Goal: Task Accomplishment & Management: Complete application form

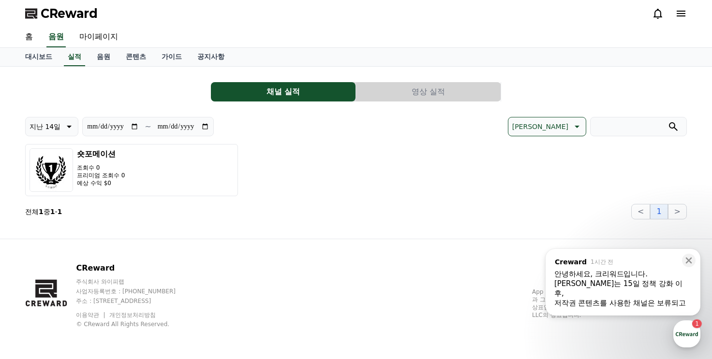
click at [622, 298] on div "저작권 콘텐츠를 사용한 채널은 보류되고 있습니다. ​" at bounding box center [622, 307] width 137 height 19
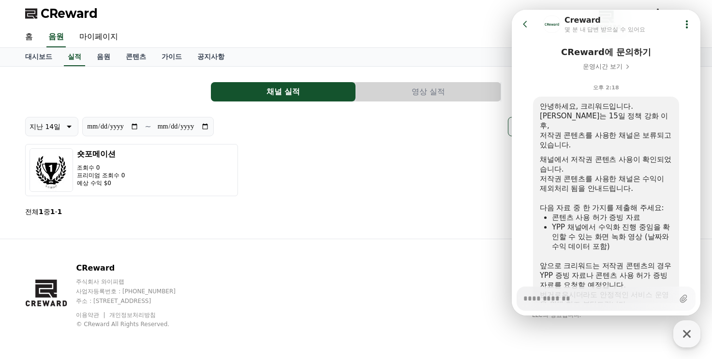
scroll to position [120, 0]
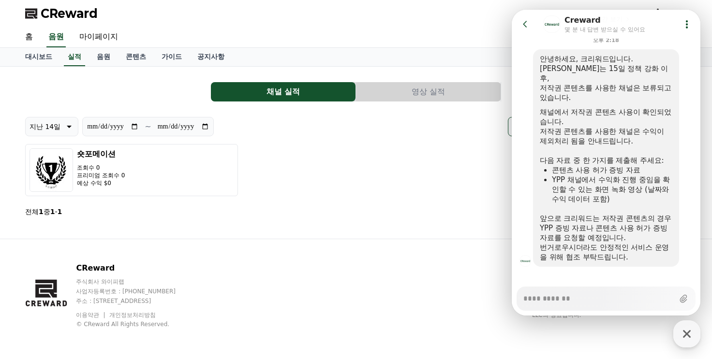
type textarea "*"
drag, startPoint x: 552, startPoint y: 160, endPoint x: 642, endPoint y: 158, distance: 89.9
click at [642, 165] on div "콘텐츠 사용 허가 증빙 자료" at bounding box center [612, 170] width 120 height 10
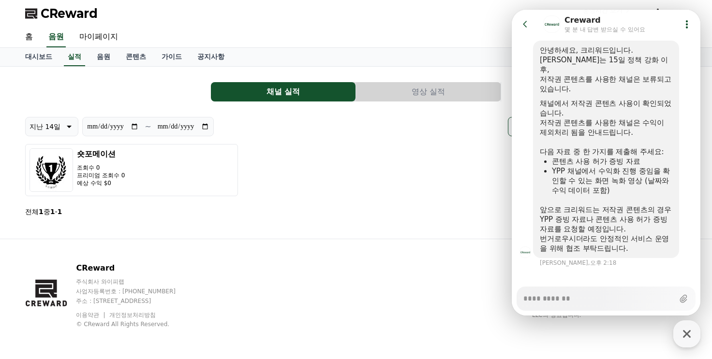
click at [637, 207] on div "앞으로 크리워드는 저작권 콘텐츠의 경우 YPP 증빙 자료나 콘텐츠 사용 허가 증빙 자료를 요청할 예정입니다." at bounding box center [606, 219] width 132 height 29
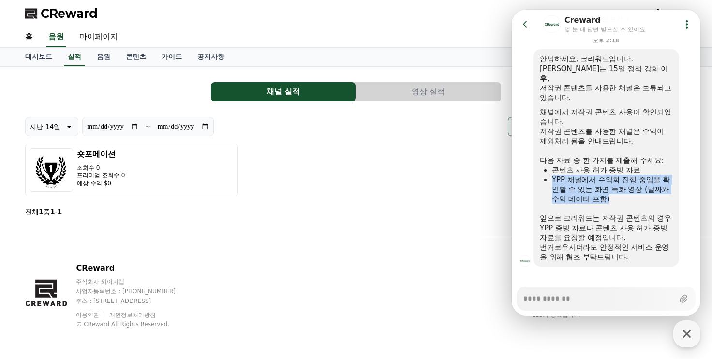
drag, startPoint x: 551, startPoint y: 168, endPoint x: 655, endPoint y: 189, distance: 106.0
click at [655, 189] on ul "콘텐츠 사용 허가 증빙 자료 YPP 채널에서 수익화 진행 중임을 확인할 수 있는 화면 녹화 영상 (날짜와 수익 데이터 포함)" at bounding box center [606, 184] width 132 height 39
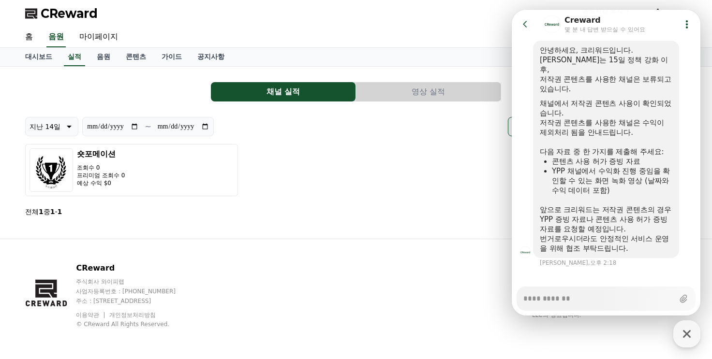
click at [655, 195] on div "​" at bounding box center [606, 200] width 132 height 10
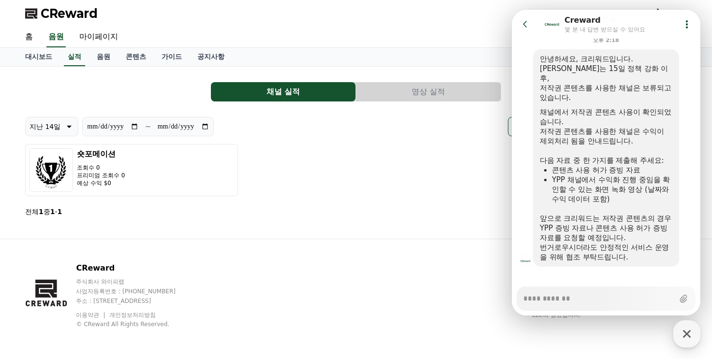
click at [424, 180] on div "숏포메이션 조회수 0 프리미엄 조회수 0 예상 수익 $0" at bounding box center [355, 170] width 661 height 52
click at [420, 180] on div "숏포메이션 조회수 0 프리미엄 조회수 0 예상 수익 $0" at bounding box center [355, 170] width 661 height 52
click at [524, 25] on icon at bounding box center [525, 24] width 4 height 6
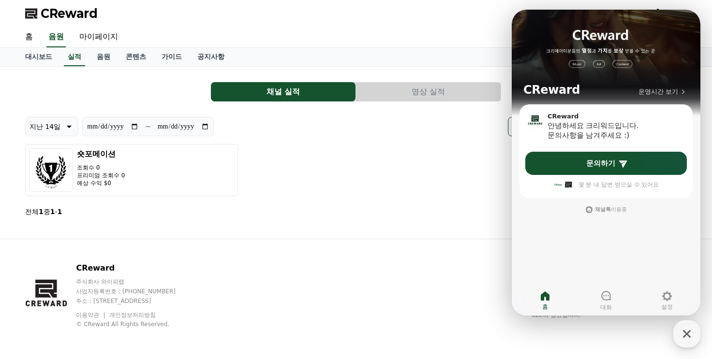
click at [477, 36] on div "홈 음원 마이페이지" at bounding box center [355, 37] width 677 height 20
click at [443, 171] on div "숏포메이션 조회수 0 프리미엄 조회수 0 예상 수익 $0" at bounding box center [355, 170] width 661 height 52
click at [609, 300] on icon at bounding box center [606, 296] width 10 height 10
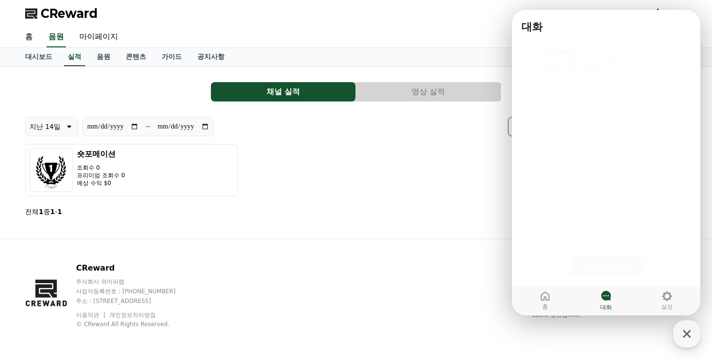
click at [625, 342] on div "CReward 주식회사 와이피랩 사업자등록번호 : [PHONE_NUMBER] 주소 : [STREET_ADDRESS] 이용약관 개인정보처리방침 …" at bounding box center [355, 299] width 677 height 120
click at [621, 336] on div "CReward 주식회사 와이피랩 사업자등록번호 : [PHONE_NUMBER] 주소 : [STREET_ADDRESS] 이용약관 개인정보처리방침 …" at bounding box center [355, 299] width 677 height 120
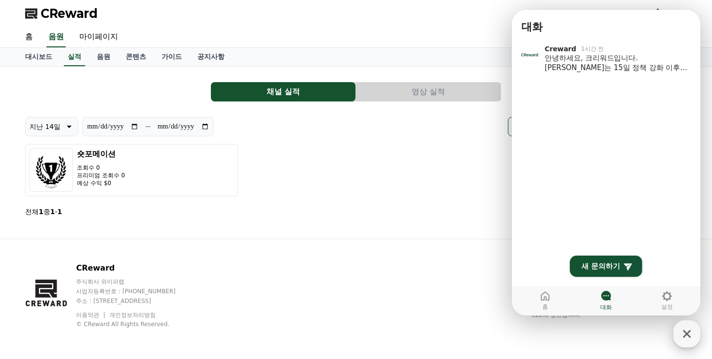
click at [679, 335] on body "**********" at bounding box center [356, 179] width 712 height 359
click at [685, 335] on icon "button" at bounding box center [687, 334] width 8 height 8
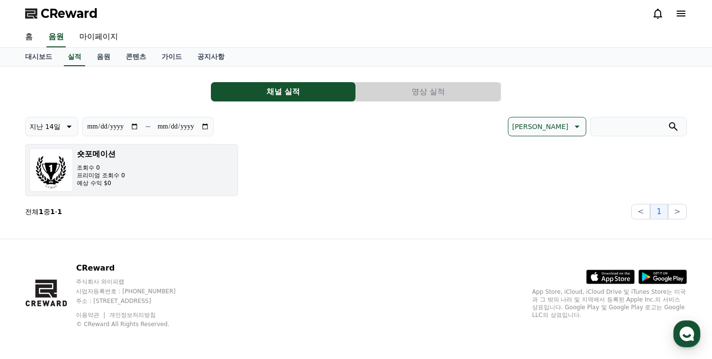
click at [136, 166] on button "숏포메이션 조회수 0 프리미엄 조회수 0 예상 수익 $0" at bounding box center [131, 170] width 213 height 52
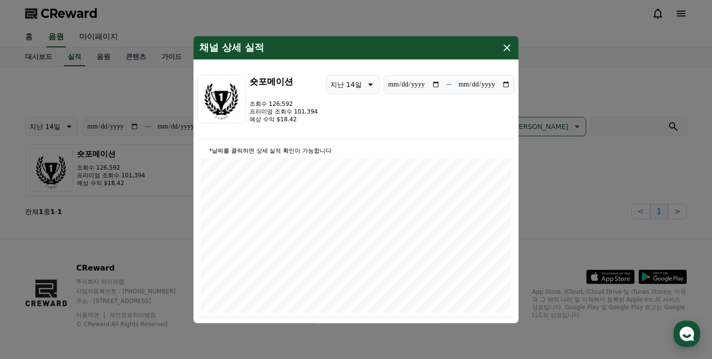
click at [506, 47] on icon "modal" at bounding box center [507, 48] width 12 height 12
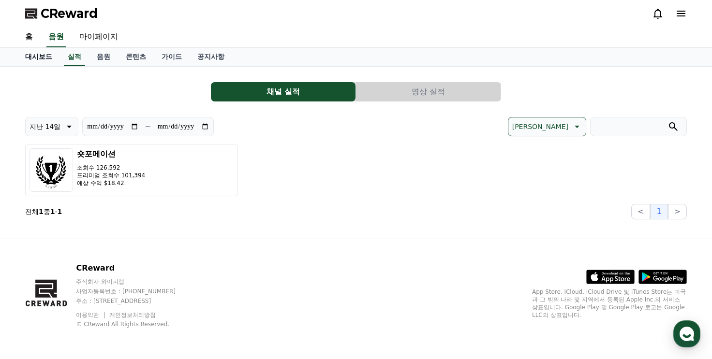
click at [35, 58] on link "대시보드" at bounding box center [38, 57] width 43 height 18
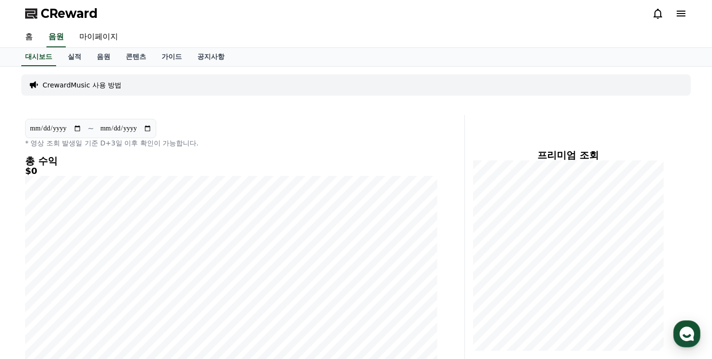
click at [17, 39] on div "홈 음원 마이페이지" at bounding box center [356, 37] width 712 height 21
click at [24, 35] on link "홈" at bounding box center [28, 37] width 23 height 20
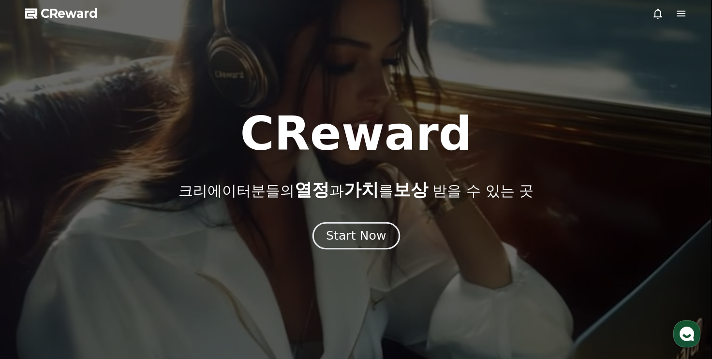
click at [369, 235] on div "Start Now" at bounding box center [356, 236] width 60 height 16
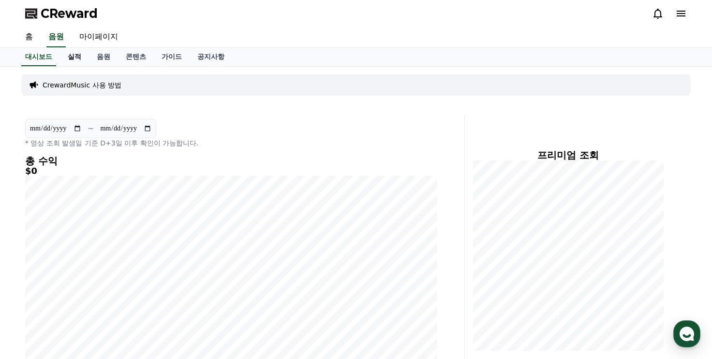
click at [72, 57] on link "실적" at bounding box center [74, 57] width 29 height 18
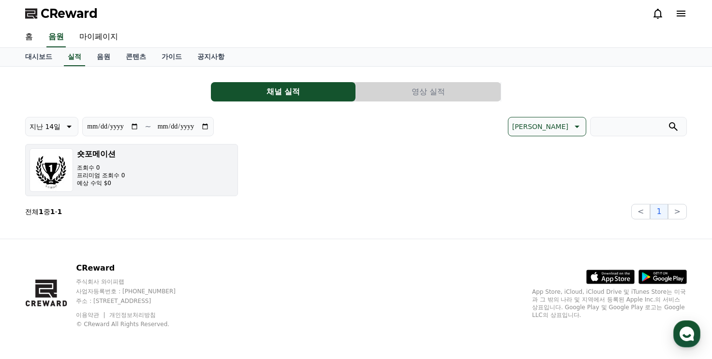
click at [80, 172] on p "프리미엄 조회수 0" at bounding box center [101, 176] width 48 height 8
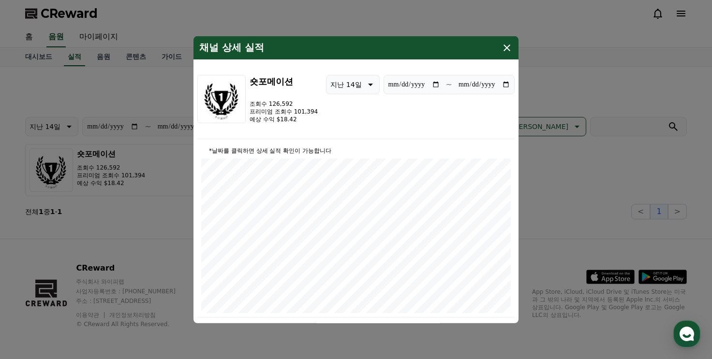
click at [509, 48] on icon "modal" at bounding box center [507, 48] width 12 height 12
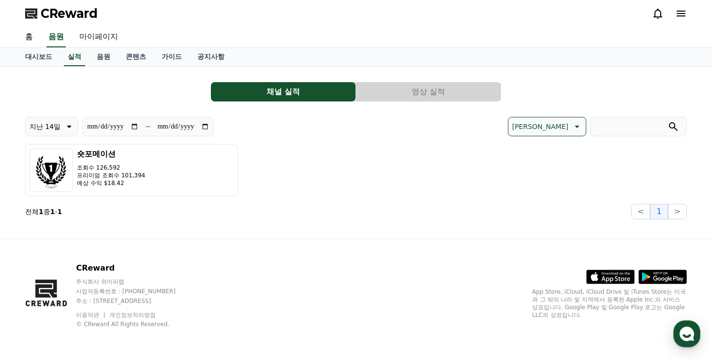
click at [97, 37] on link "마이페이지" at bounding box center [99, 37] width 54 height 20
select select "**********"
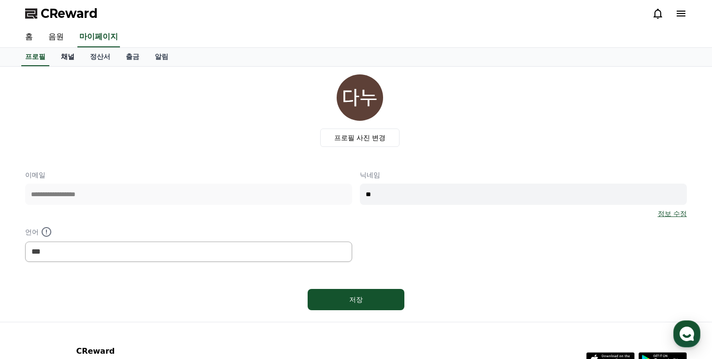
click at [68, 56] on link "채널" at bounding box center [67, 57] width 29 height 18
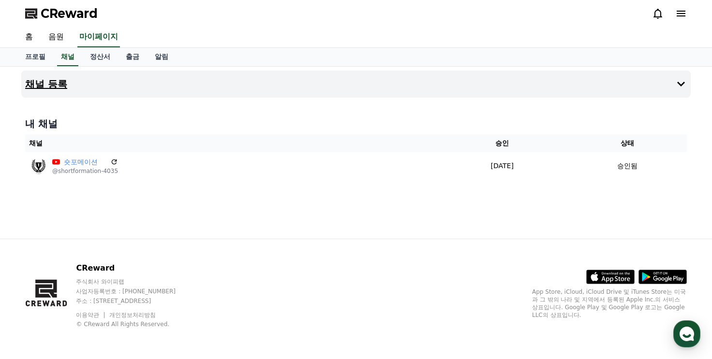
click at [152, 89] on button "채널 등록" at bounding box center [355, 84] width 669 height 27
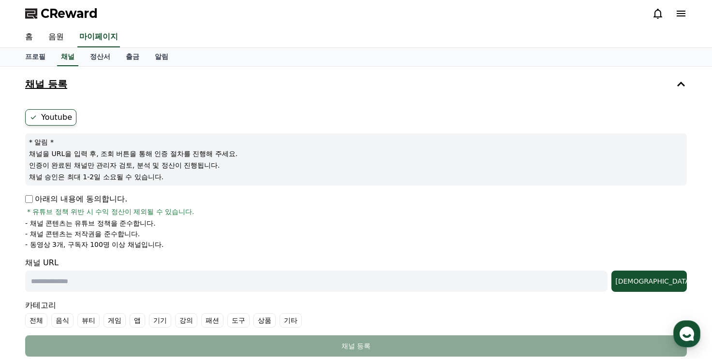
click at [151, 89] on button "채널 등록" at bounding box center [355, 84] width 669 height 27
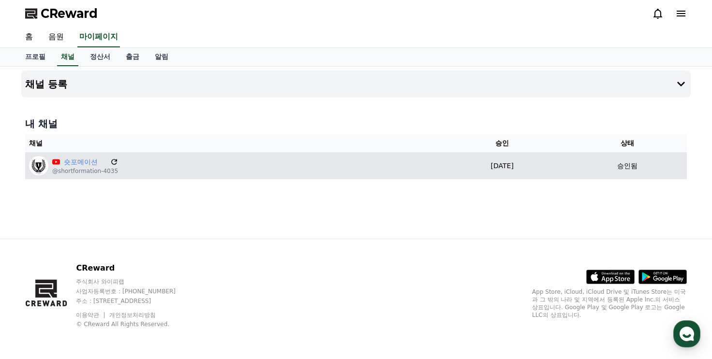
click at [110, 158] on icon at bounding box center [114, 162] width 9 height 9
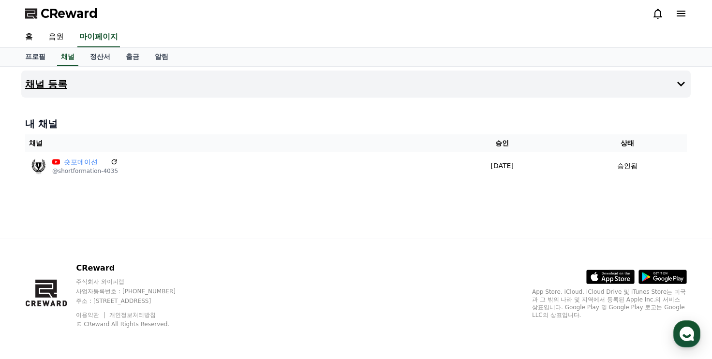
click at [83, 81] on button "채널 등록" at bounding box center [355, 84] width 669 height 27
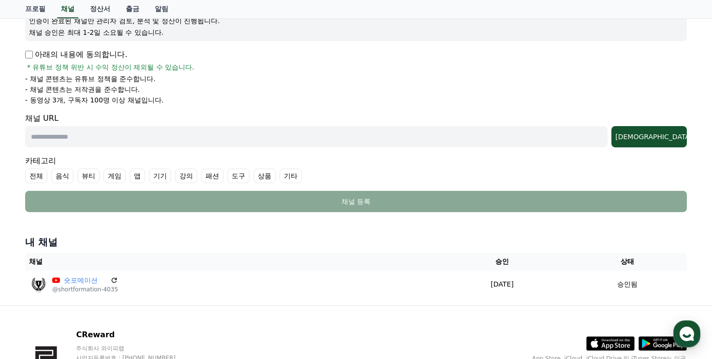
scroll to position [145, 0]
click at [599, 137] on input "text" at bounding box center [316, 136] width 582 height 21
paste input "**********"
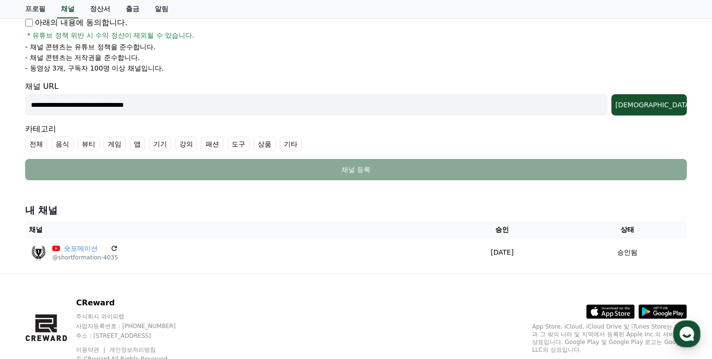
scroll to position [193, 0]
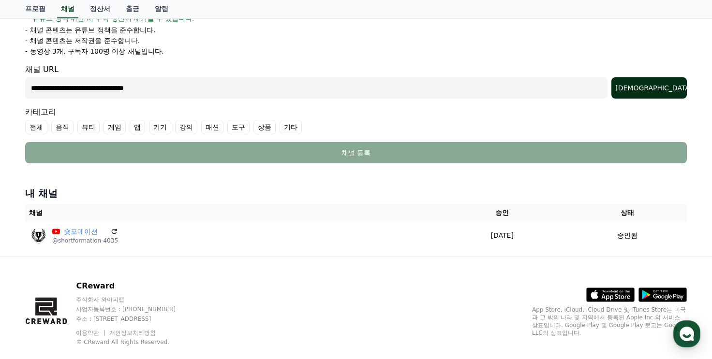
type input "**********"
click at [665, 92] on button "[DEMOGRAPHIC_DATA]" at bounding box center [648, 87] width 75 height 21
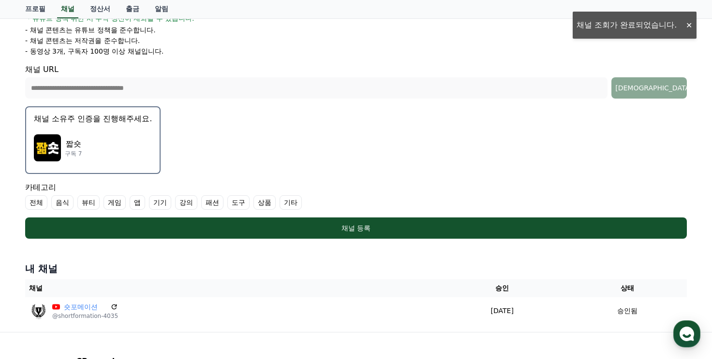
click at [53, 143] on img "button" at bounding box center [47, 147] width 27 height 27
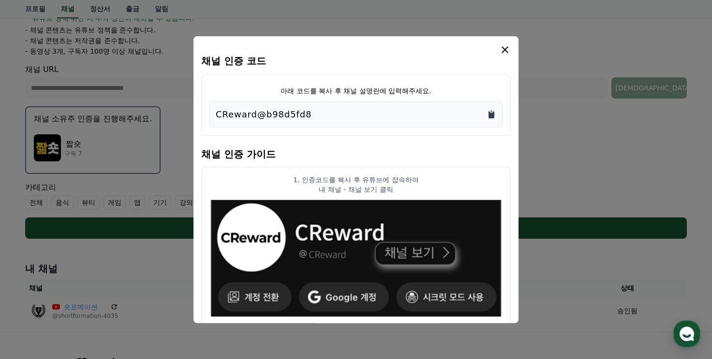
click at [492, 113] on icon "Copy to clipboard" at bounding box center [491, 114] width 6 height 7
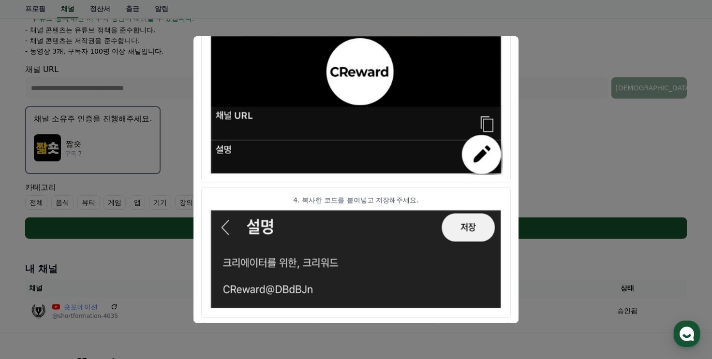
scroll to position [546, 0]
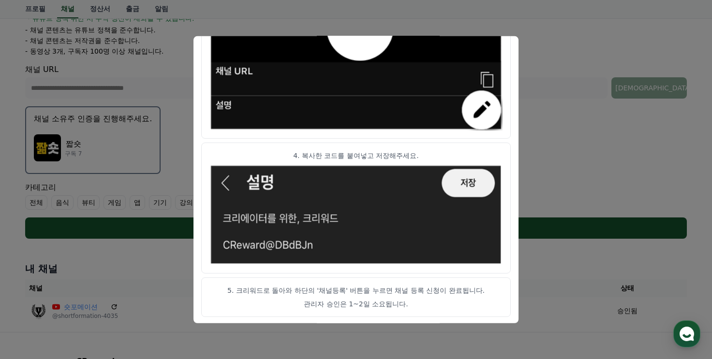
click at [573, 129] on button "close modal" at bounding box center [356, 179] width 712 height 359
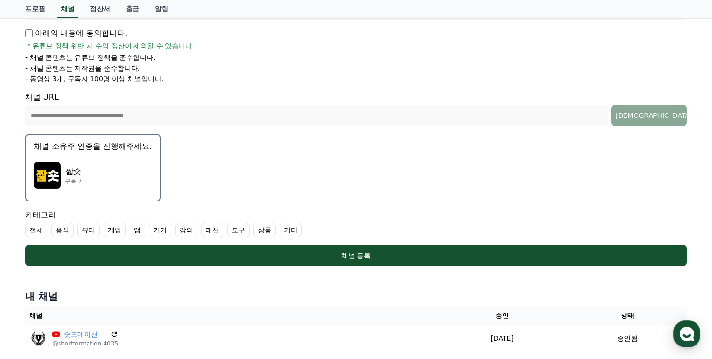
scroll to position [145, 0]
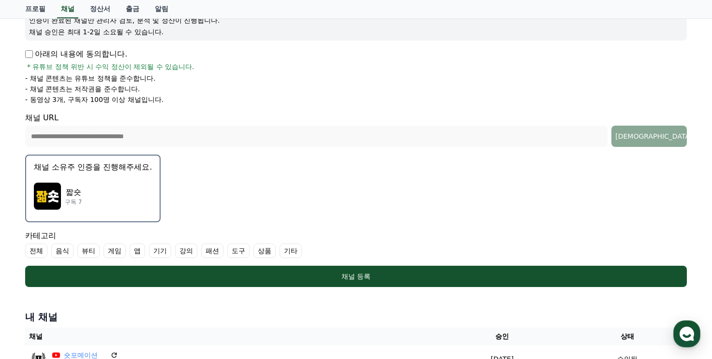
click at [78, 184] on div "짧숏 구독 7" at bounding box center [93, 196] width 118 height 39
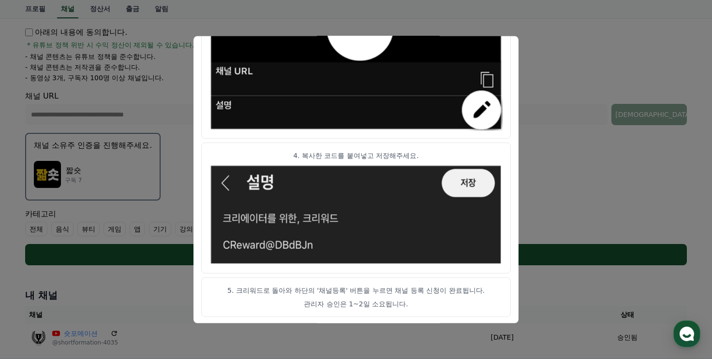
scroll to position [242, 0]
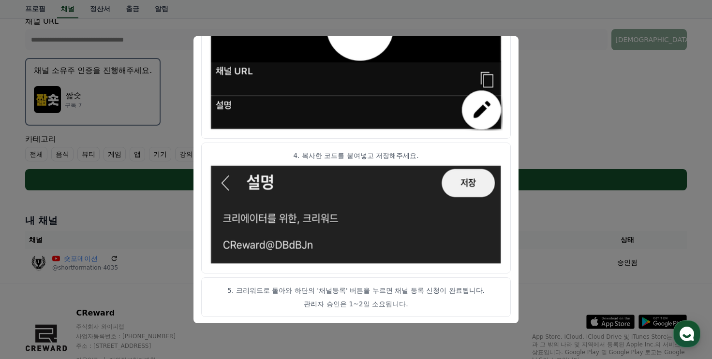
click at [619, 145] on button "close modal" at bounding box center [356, 179] width 712 height 359
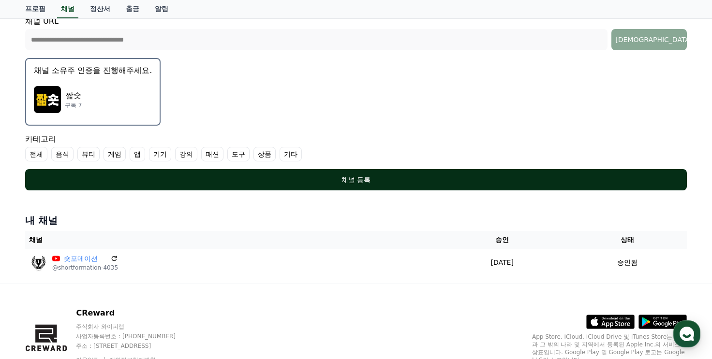
click at [315, 176] on div "채널 등록" at bounding box center [355, 180] width 623 height 10
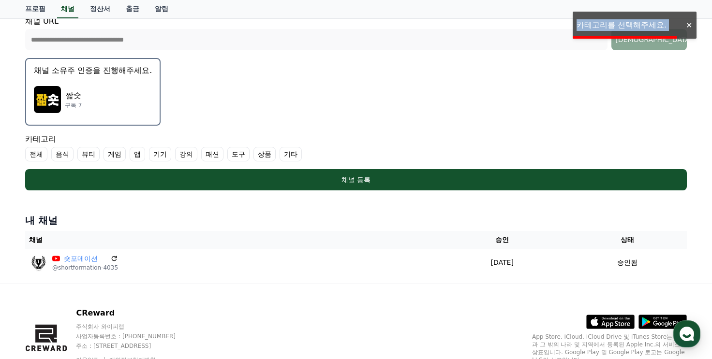
scroll to position [145, 0]
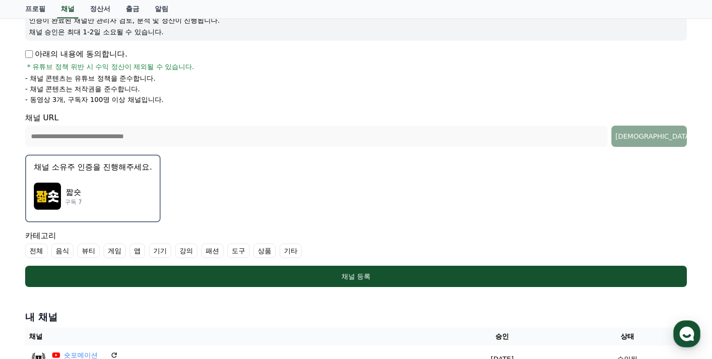
click at [283, 251] on label "기타" at bounding box center [290, 251] width 22 height 15
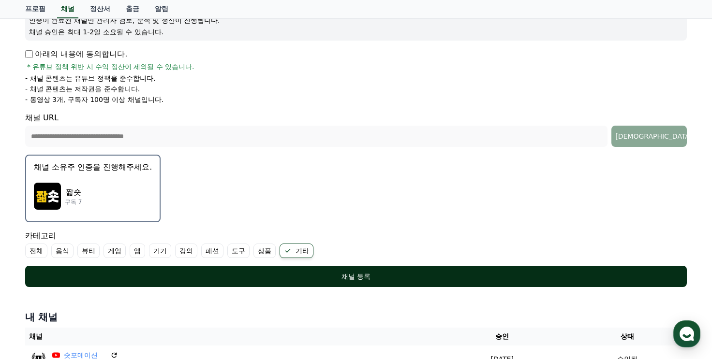
click at [272, 278] on div "채널 등록" at bounding box center [355, 277] width 623 height 10
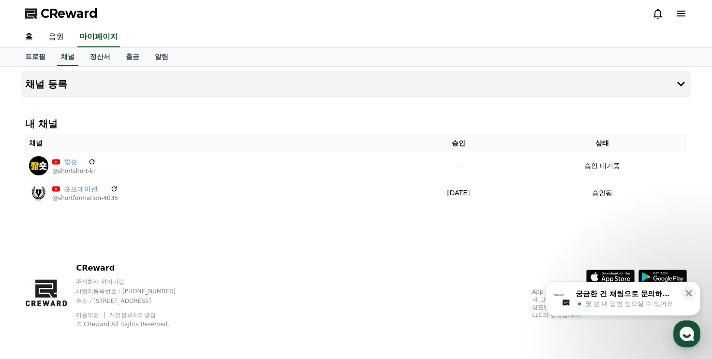
click at [586, 299] on div "궁금한 건 채팅으로 문의하세요 몇 분 내 답변 받으실 수 있어요" at bounding box center [625, 299] width 102 height 20
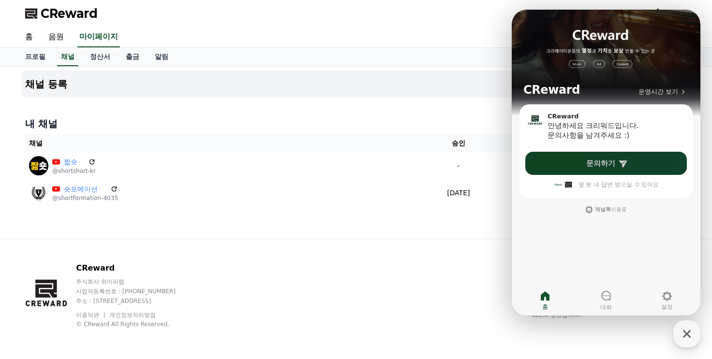
click at [591, 168] on link "문의하기" at bounding box center [605, 163] width 161 height 23
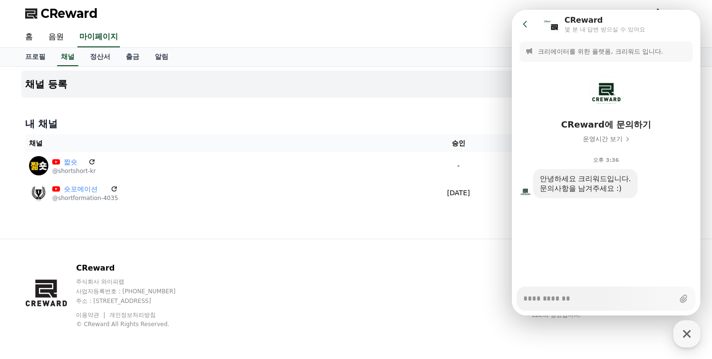
type textarea "*"
click at [528, 29] on button "Go to previous page" at bounding box center [529, 24] width 26 height 19
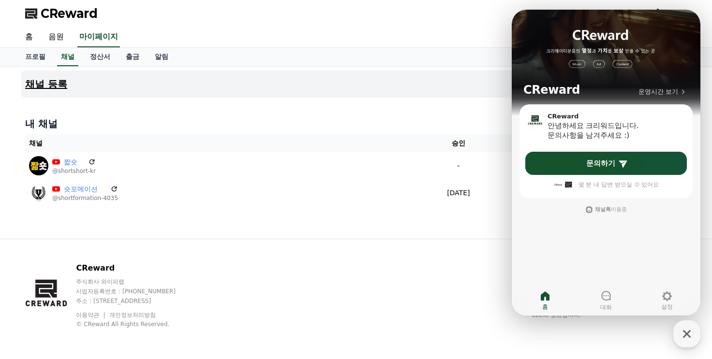
click at [377, 75] on button "채널 등록" at bounding box center [355, 84] width 669 height 27
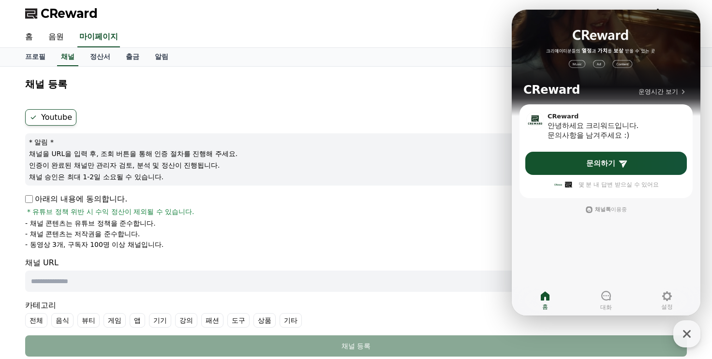
click at [376, 154] on p "채널을 URL을 입력 후, 조회 버튼을 통해 인증 절차를 진행해 주세요." at bounding box center [356, 154] width 654 height 10
click at [488, 274] on input "text" at bounding box center [316, 281] width 582 height 21
click at [475, 255] on form "Youtube * 알림 * 채널을 URL을 입력 후, 조회 버튼을 통해 인증 절차를 진행해 주세요. 인증이 완료된 채널만 관리자 검토, 분석 …" at bounding box center [355, 233] width 661 height 248
click at [474, 255] on form "Youtube * 알림 * 채널을 URL을 입력 후, 조회 버튼을 통해 인증 절차를 진행해 주세요. 인증이 완료된 채널만 관리자 검토, 분석 …" at bounding box center [355, 233] width 661 height 248
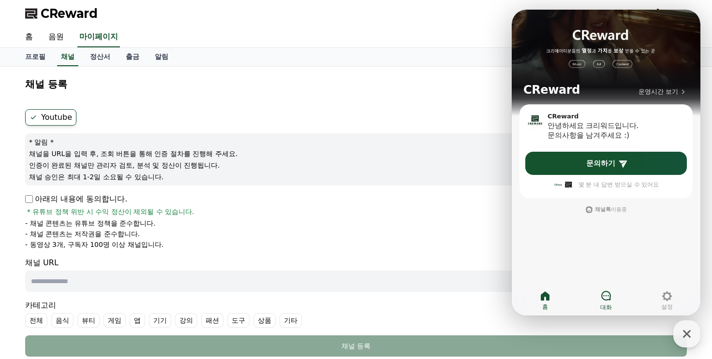
click at [607, 305] on span "대화" at bounding box center [606, 308] width 12 height 8
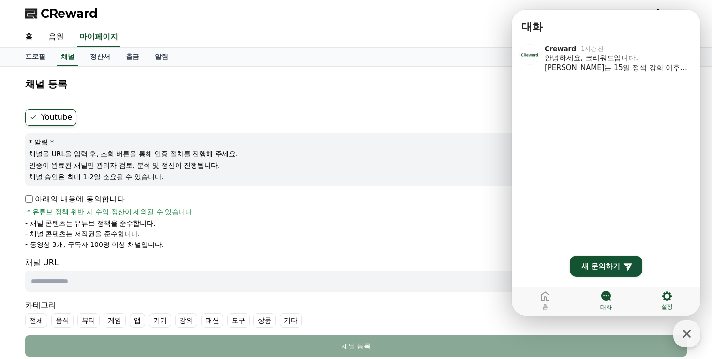
click at [676, 304] on link "설정" at bounding box center [666, 301] width 61 height 24
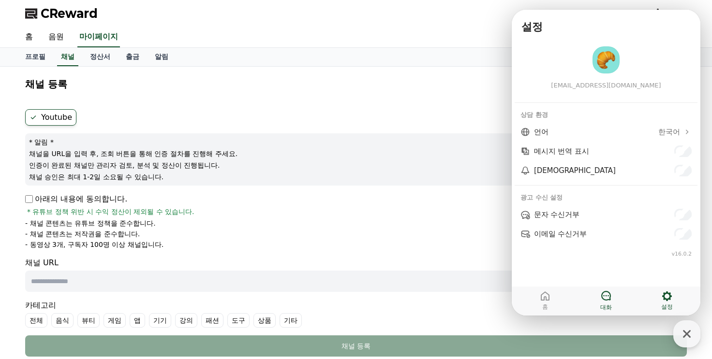
click at [611, 308] on span "대화" at bounding box center [606, 308] width 12 height 8
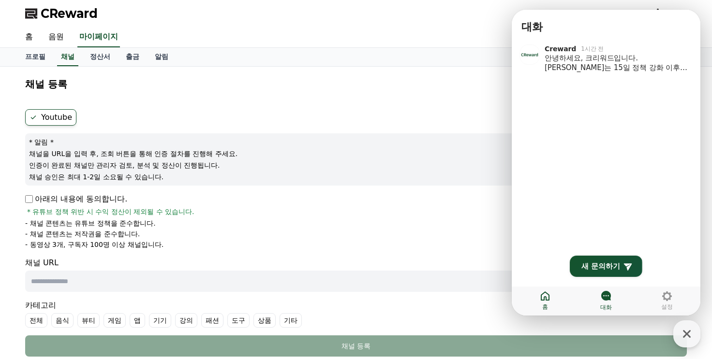
click at [532, 305] on link "홈" at bounding box center [544, 301] width 61 height 24
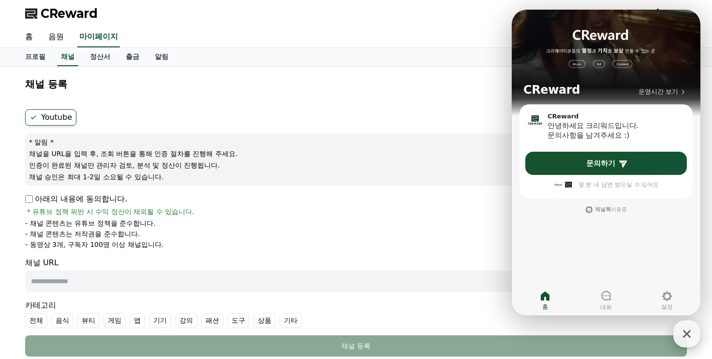
click at [683, 326] on icon "button" at bounding box center [686, 333] width 17 height 17
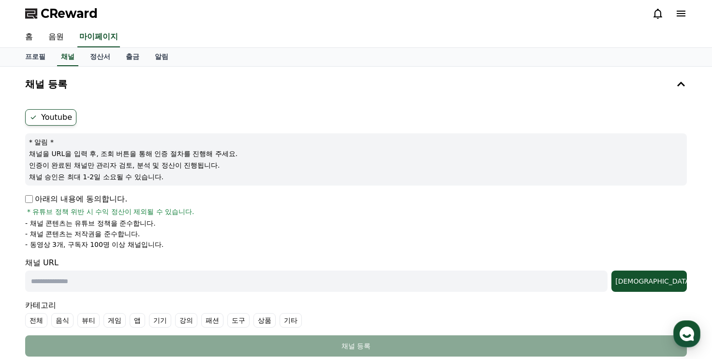
click at [22, 199] on div "Youtube * 알림 * 채널을 URL을 입력 후, 조회 버튼을 통해 인증 절차를 진행해 주세요. 인증이 완료된 채널만 관리자 검토, 분석 …" at bounding box center [355, 232] width 669 height 255
click at [682, 81] on icon at bounding box center [681, 84] width 12 height 12
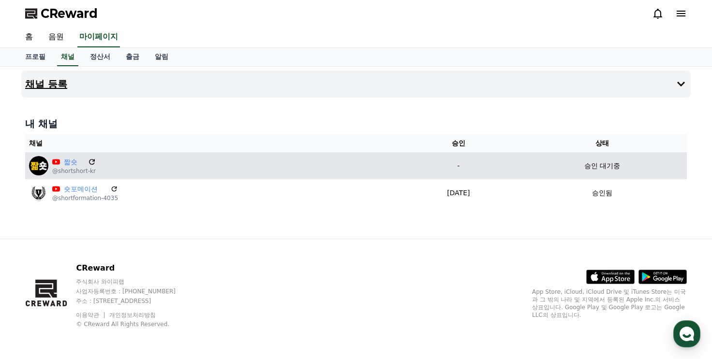
click at [89, 159] on icon at bounding box center [92, 162] width 6 height 6
